Goal: Go to known website: Access a specific website the user already knows

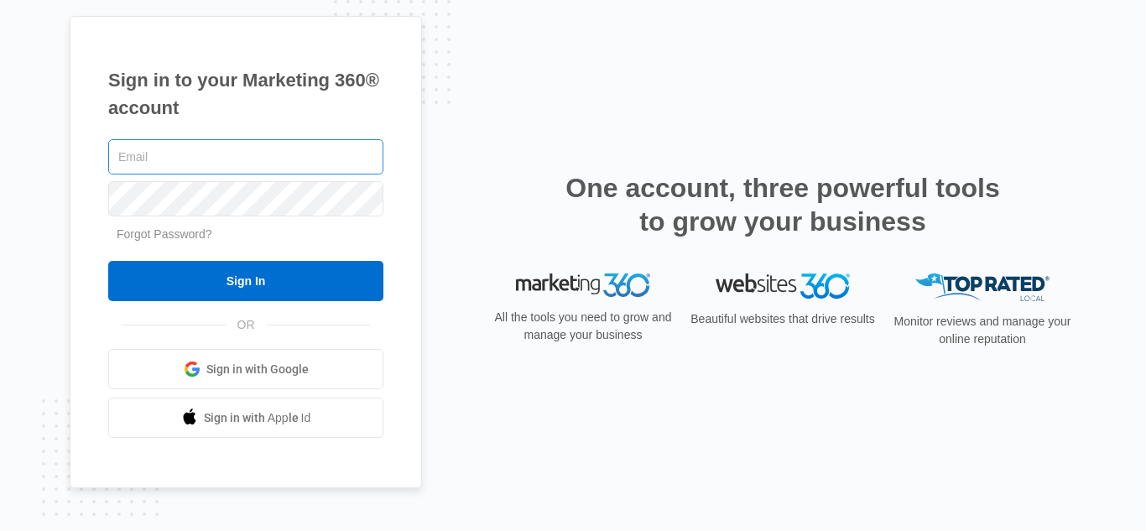
click at [290, 149] on input "text" at bounding box center [245, 156] width 275 height 35
type input "kroksgaragedoorsllc@gmail.com"
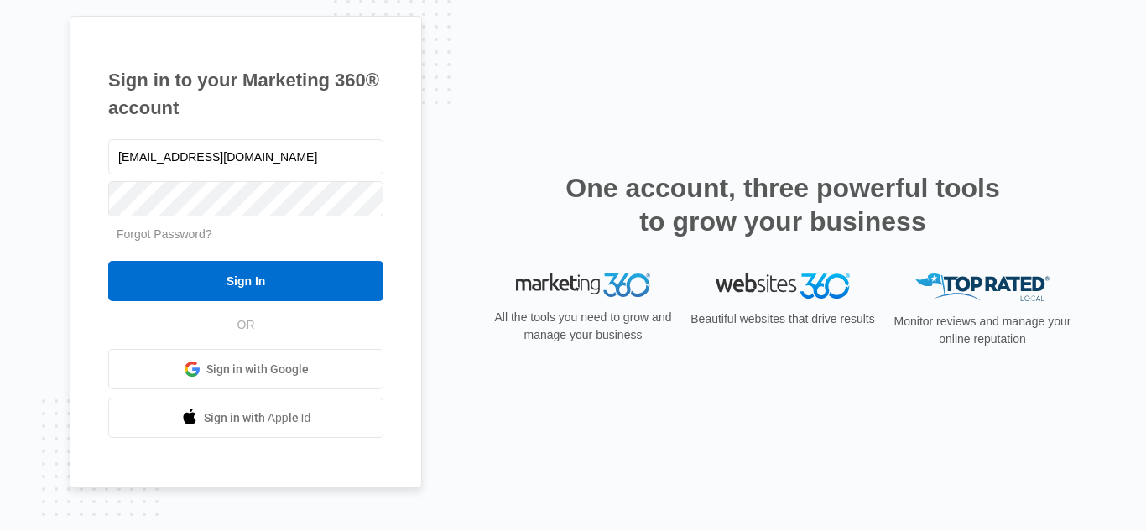
click at [257, 366] on span "Sign in with Google" at bounding box center [257, 370] width 102 height 18
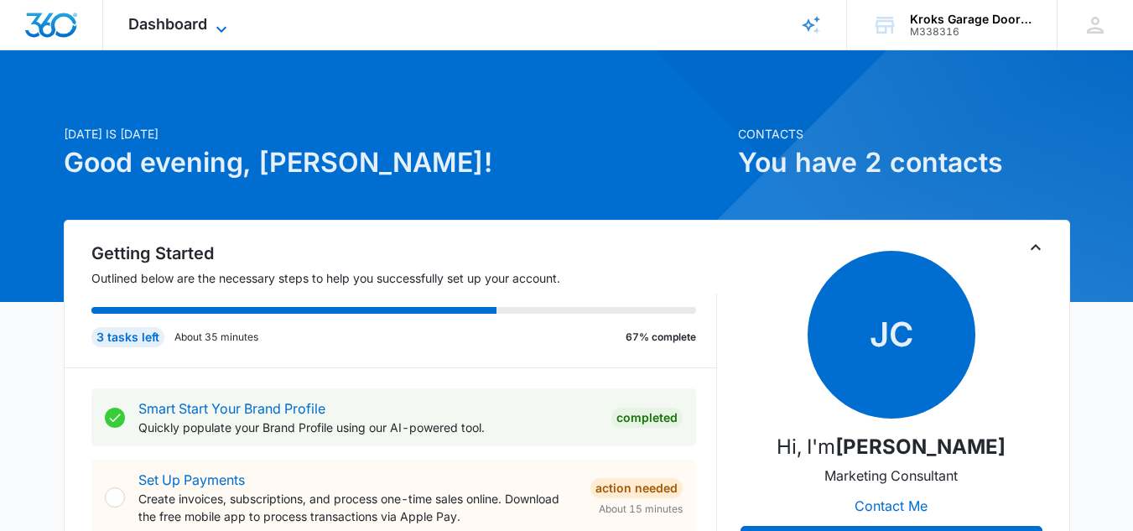
click at [226, 29] on icon at bounding box center [221, 29] width 20 height 20
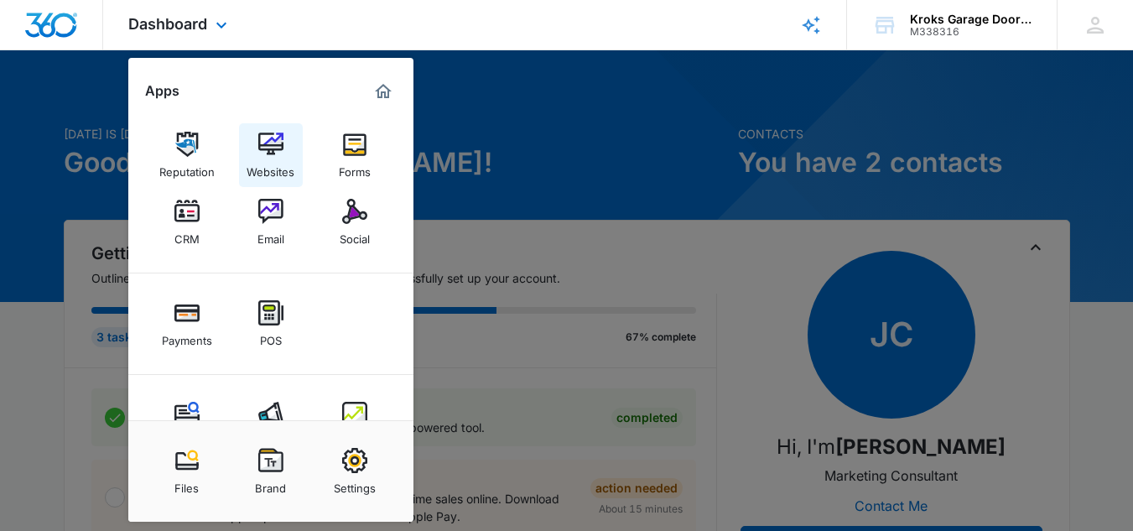
click at [274, 141] on img at bounding box center [270, 144] width 25 height 25
